Goal: Transaction & Acquisition: Book appointment/travel/reservation

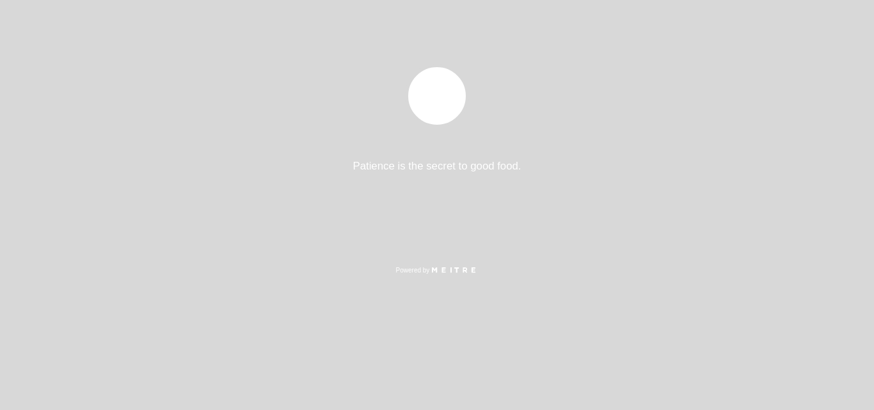
select select "es"
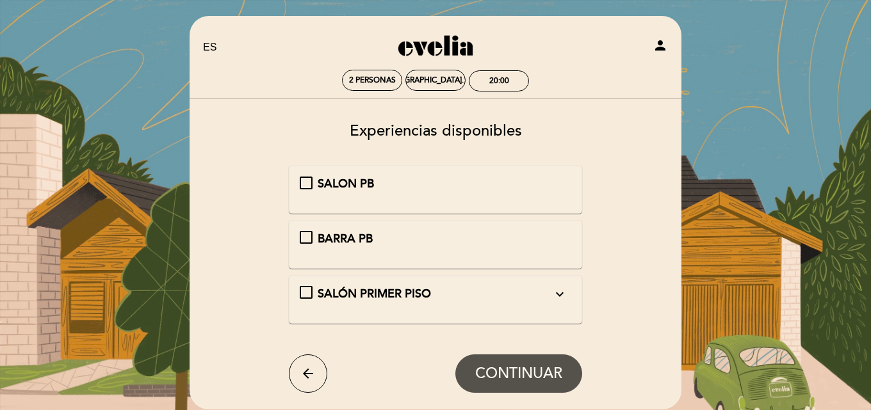
click at [305, 182] on div "SALON PB" at bounding box center [436, 184] width 272 height 17
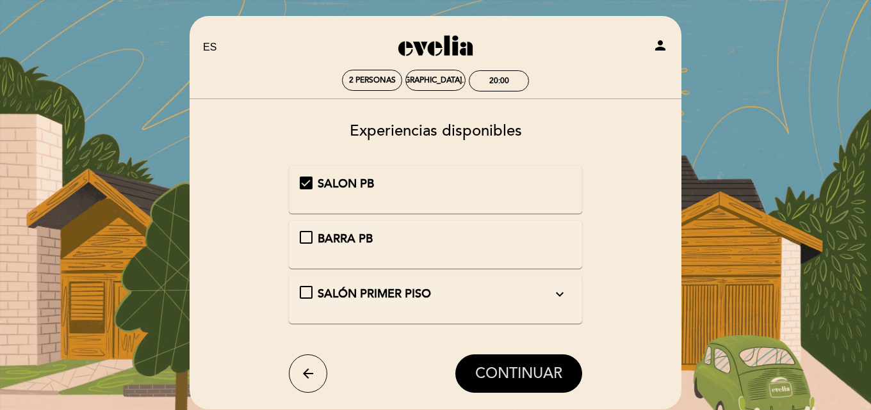
click at [516, 365] on span "CONTINUAR" at bounding box center [518, 374] width 87 height 18
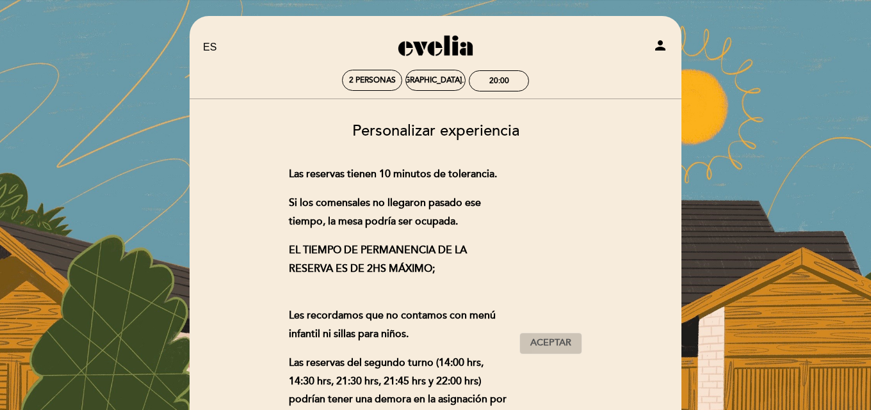
click at [545, 341] on span "Aceptar" at bounding box center [550, 343] width 41 height 13
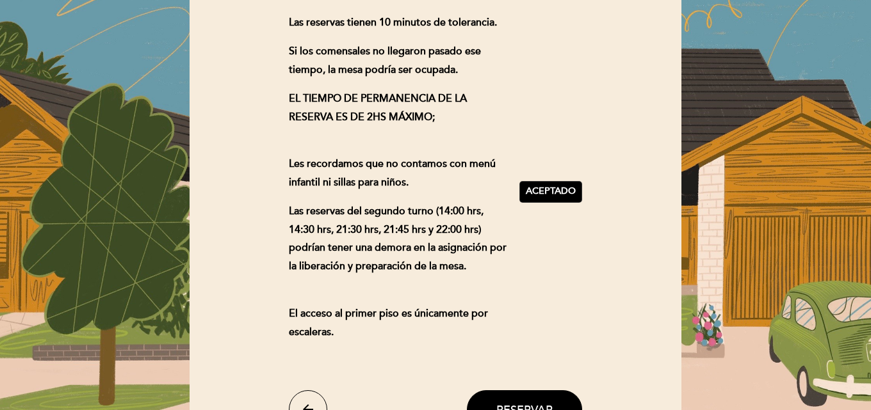
scroll to position [292, 0]
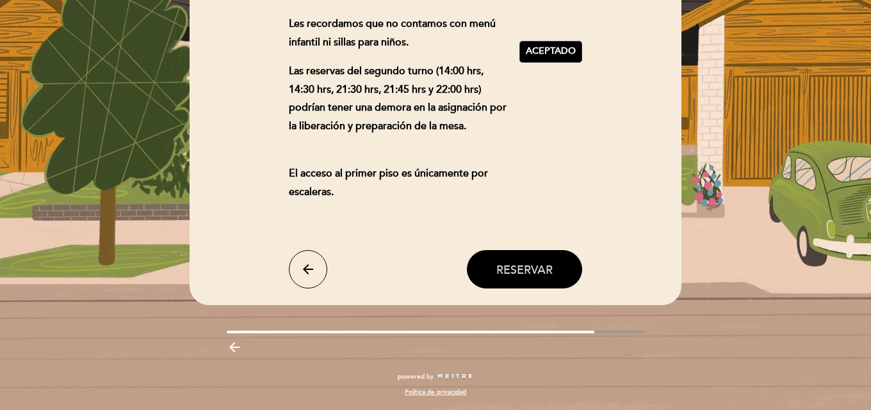
click at [529, 278] on button "Reservar" at bounding box center [524, 269] width 115 height 38
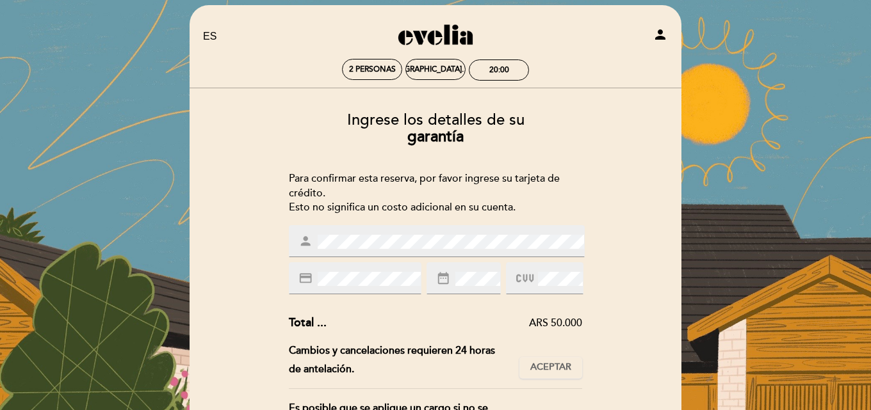
scroll to position [0, 0]
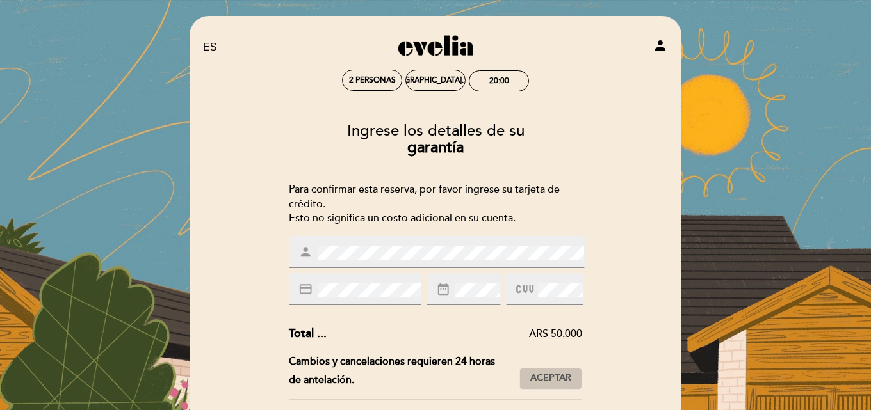
click at [556, 381] on span "Aceptar" at bounding box center [550, 378] width 41 height 13
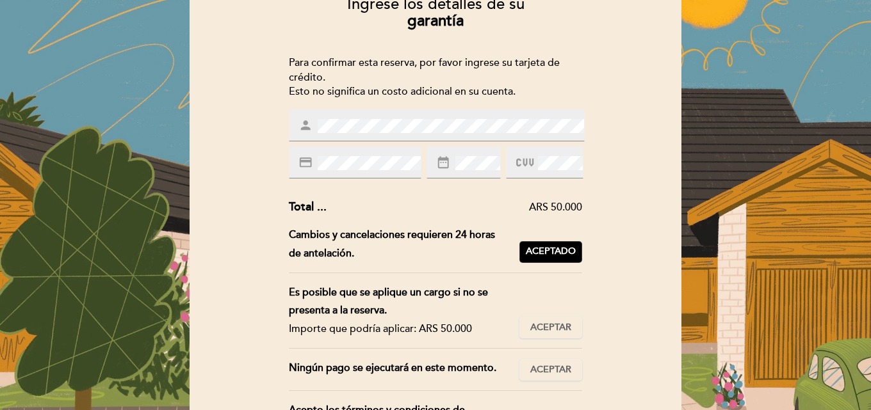
scroll to position [128, 0]
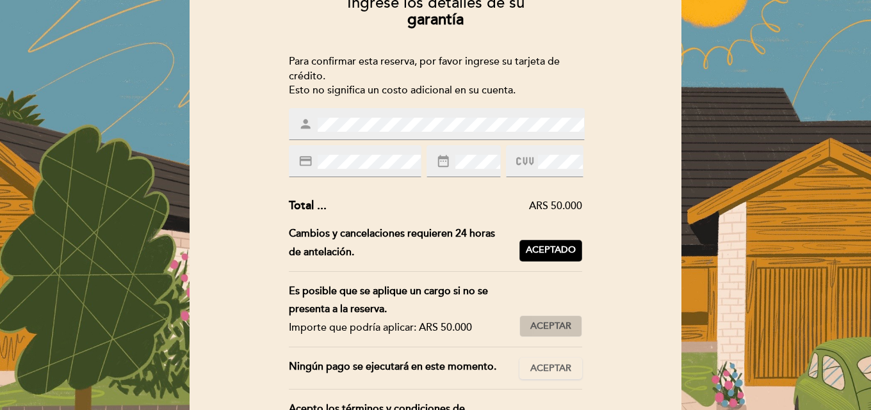
click at [542, 332] on span "Aceptar" at bounding box center [550, 326] width 41 height 13
click at [542, 369] on span "Aceptar" at bounding box center [550, 368] width 41 height 13
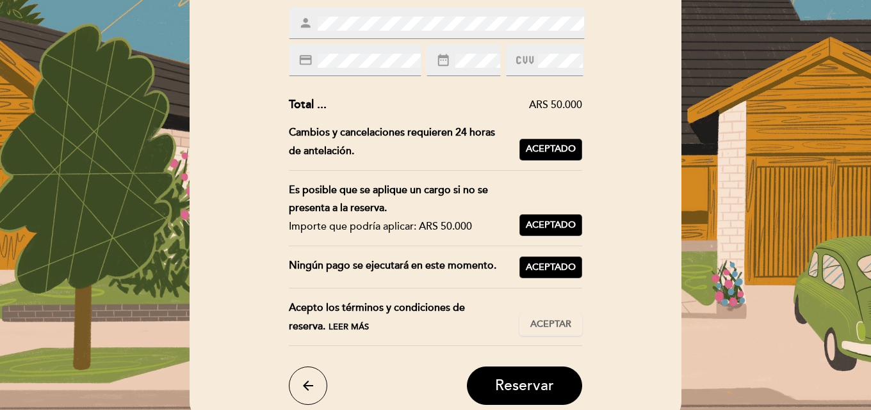
scroll to position [230, 0]
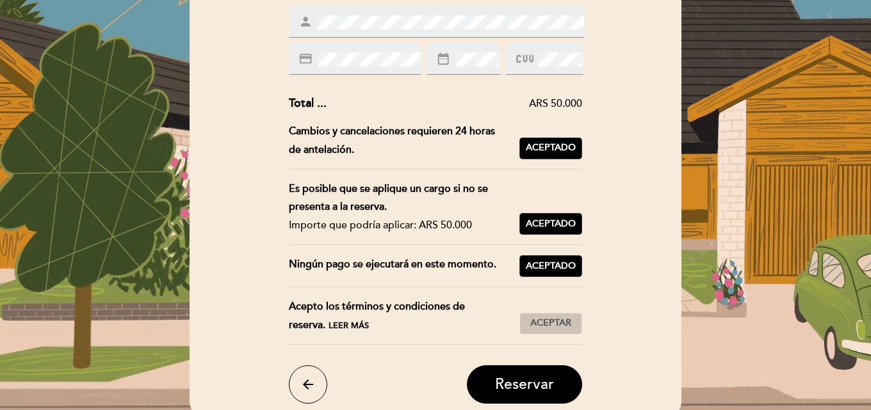
click at [559, 321] on span "Aceptar" at bounding box center [550, 323] width 41 height 13
click at [532, 378] on span "Reservar" at bounding box center [524, 385] width 59 height 18
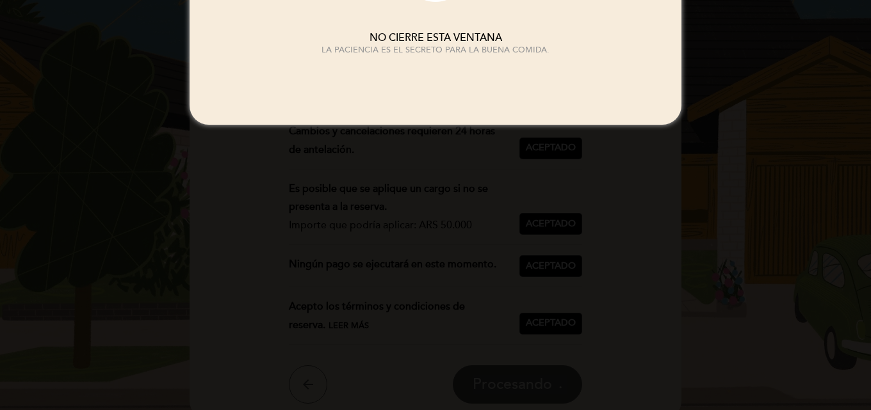
scroll to position [0, 0]
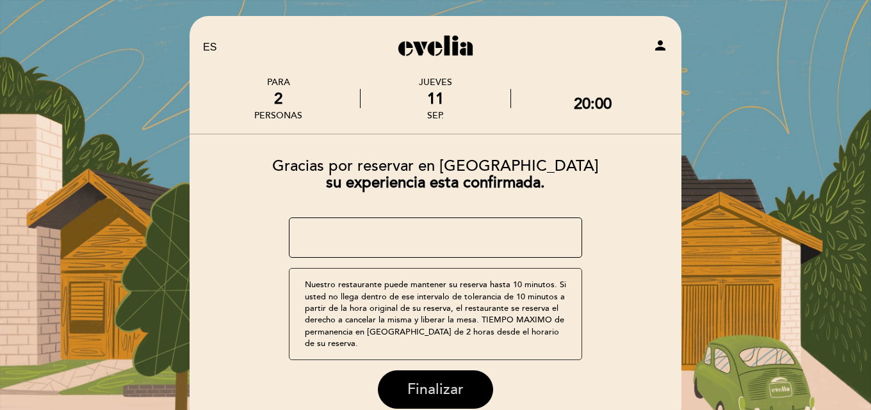
click at [430, 381] on span "Finalizar" at bounding box center [435, 390] width 56 height 18
